Goal: Find contact information: Obtain details needed to contact an individual or organization

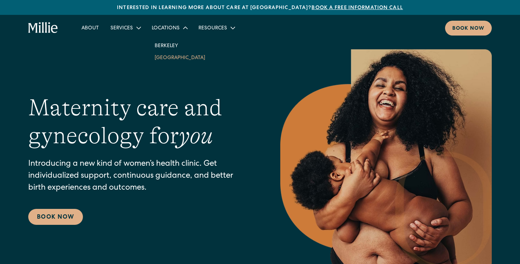
click at [168, 59] on link "[GEOGRAPHIC_DATA]" at bounding box center [180, 57] width 62 height 12
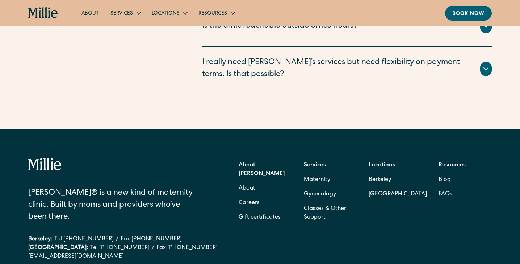
scroll to position [1739, 0]
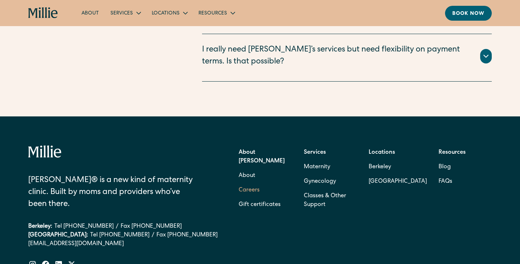
click at [255, 183] on link "Careers" at bounding box center [249, 190] width 21 height 14
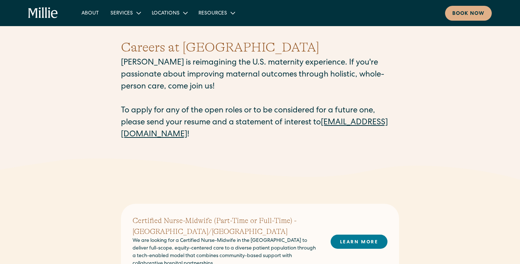
scroll to position [16, 0]
click at [177, 136] on link "[EMAIL_ADDRESS][DOMAIN_NAME]" at bounding box center [254, 129] width 267 height 20
